Goal: Find specific page/section: Find specific page/section

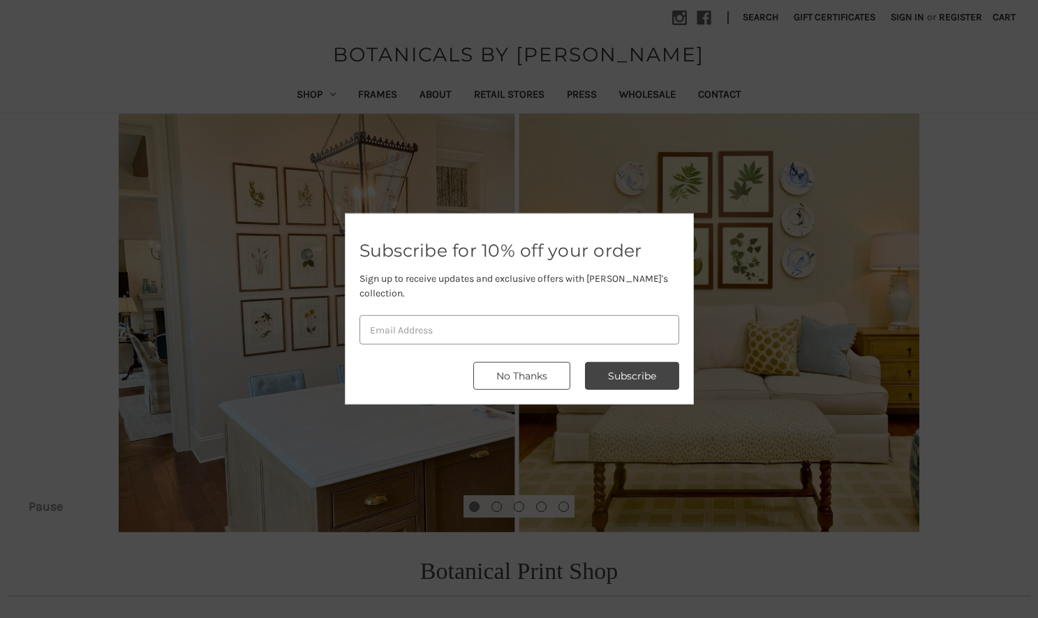
click at [525, 373] on button "No Thanks" at bounding box center [521, 376] width 97 height 28
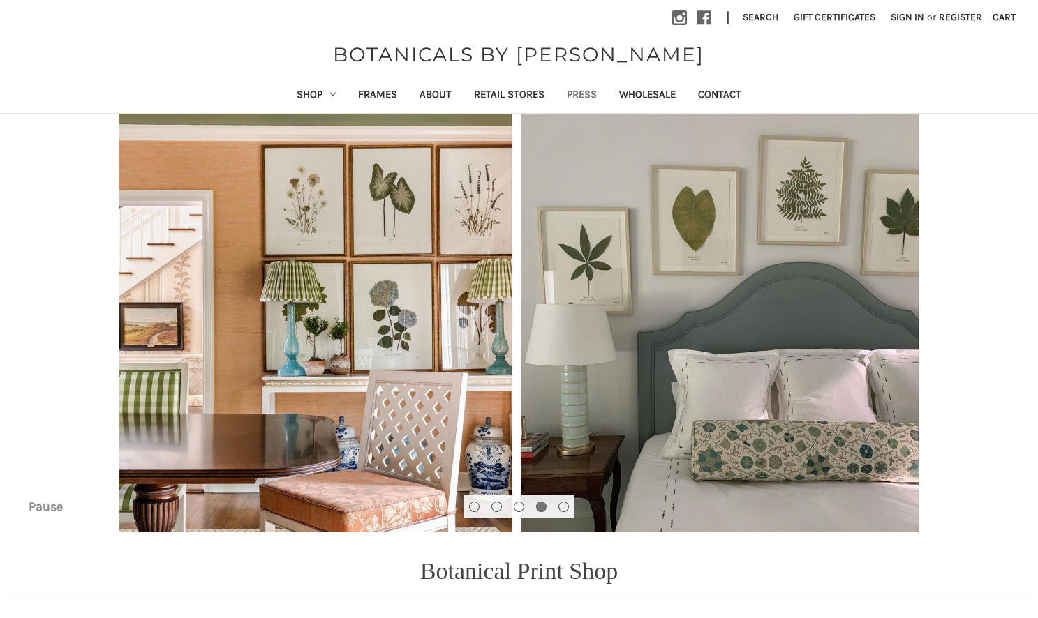
click at [582, 91] on link "Press" at bounding box center [581, 96] width 52 height 34
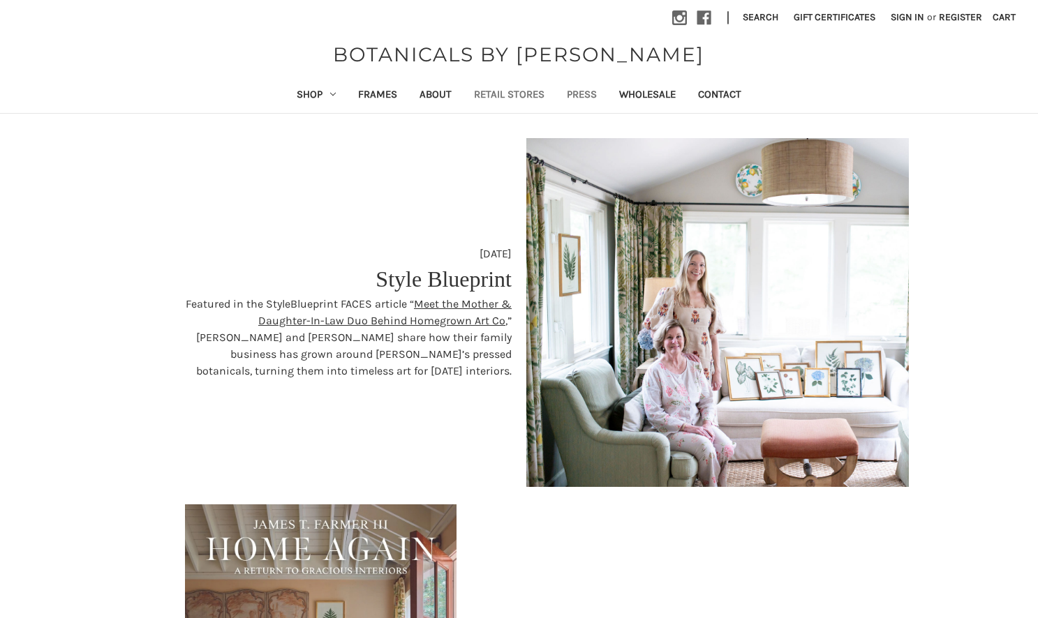
click at [496, 89] on link "Retail Stores" at bounding box center [509, 96] width 93 height 34
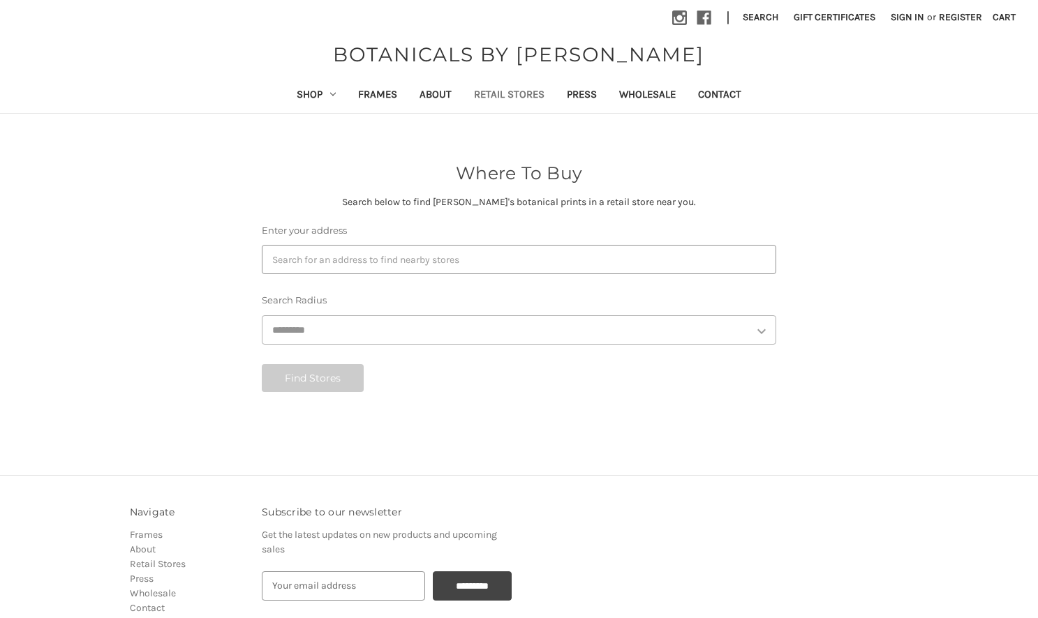
select select "***"
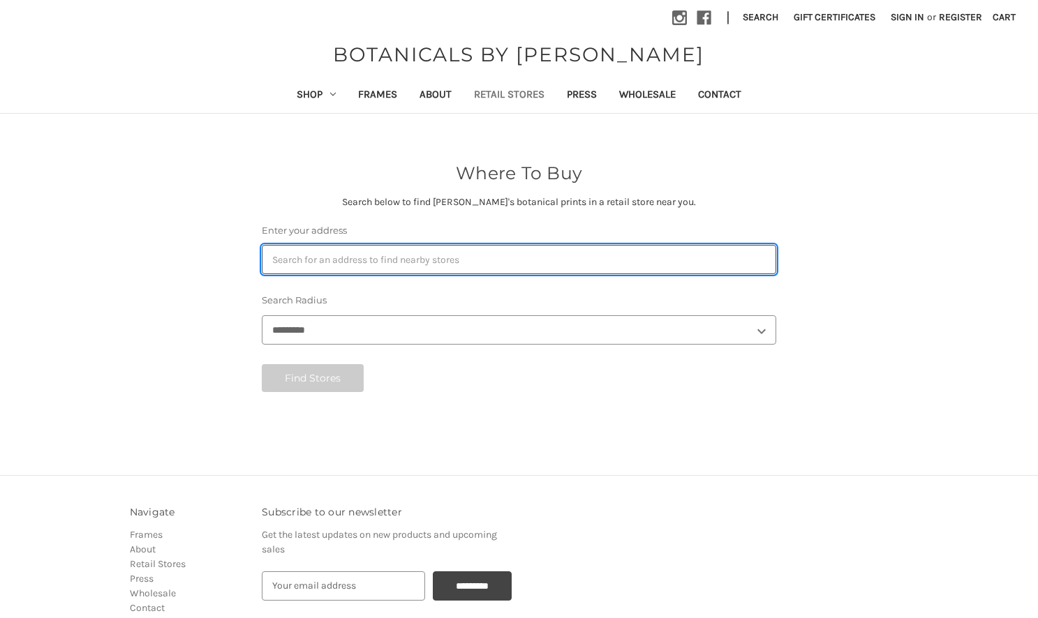
click at [339, 258] on input "Enter your address" at bounding box center [519, 259] width 514 height 29
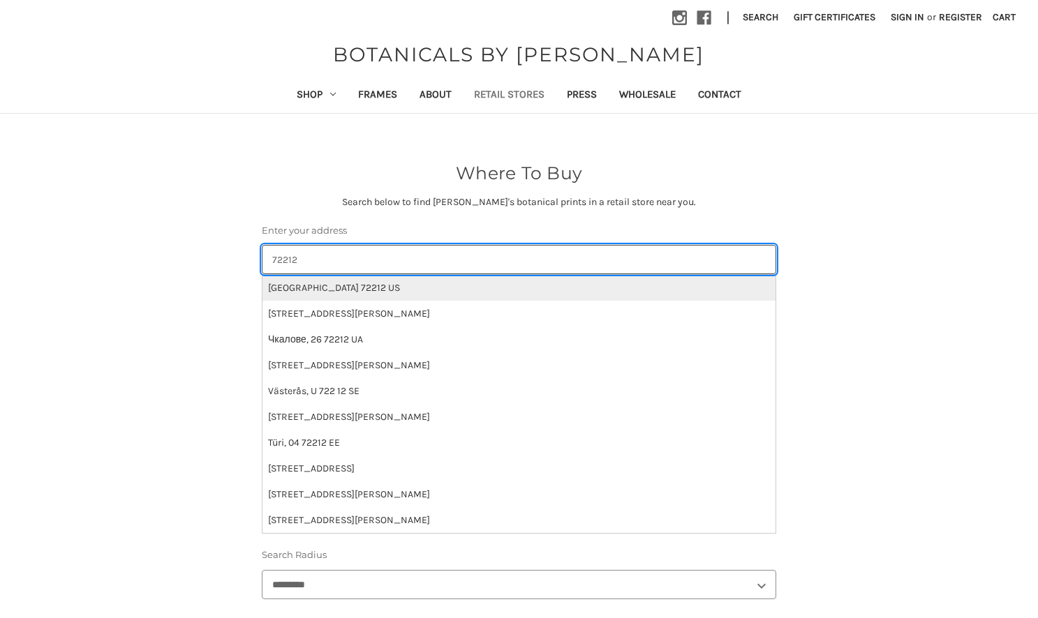
type input "72212"
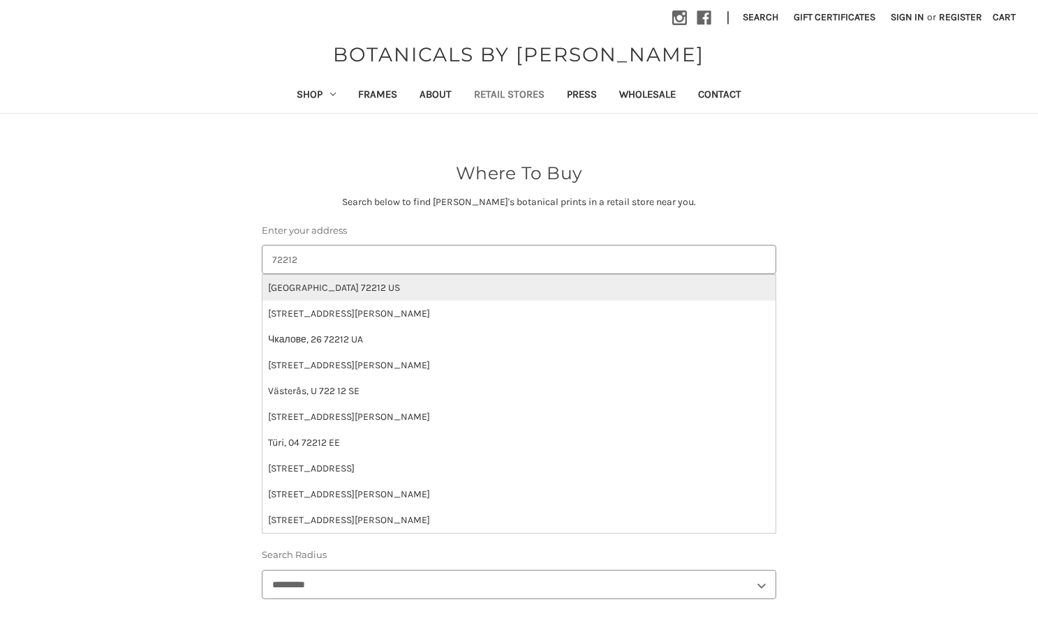
click at [344, 284] on li "Little Rock, AR 72212 US" at bounding box center [518, 288] width 513 height 26
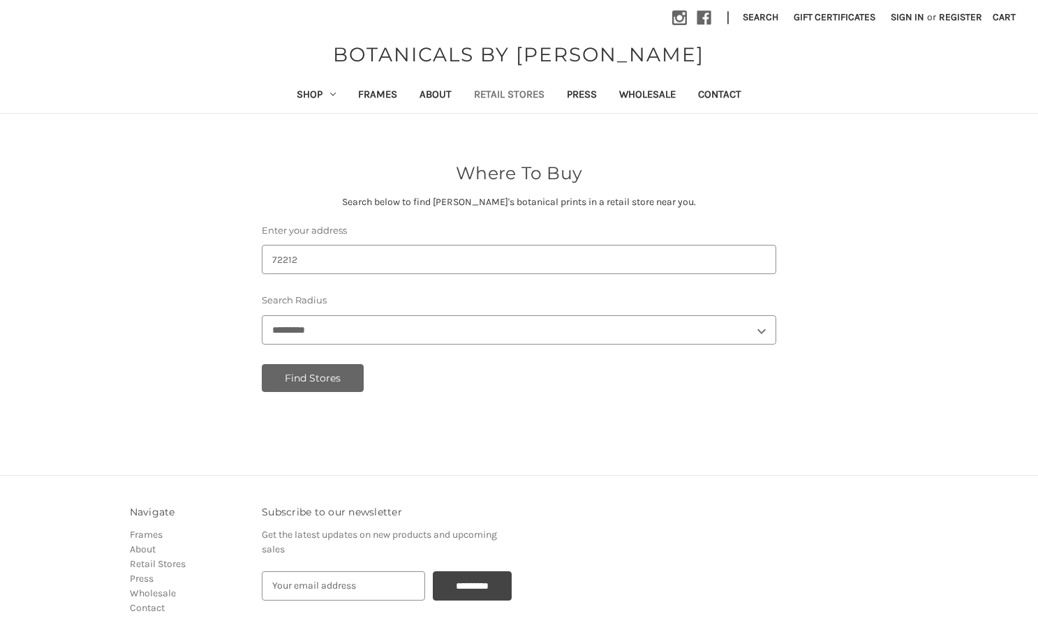
click at [313, 378] on button "Find Stores" at bounding box center [313, 378] width 102 height 28
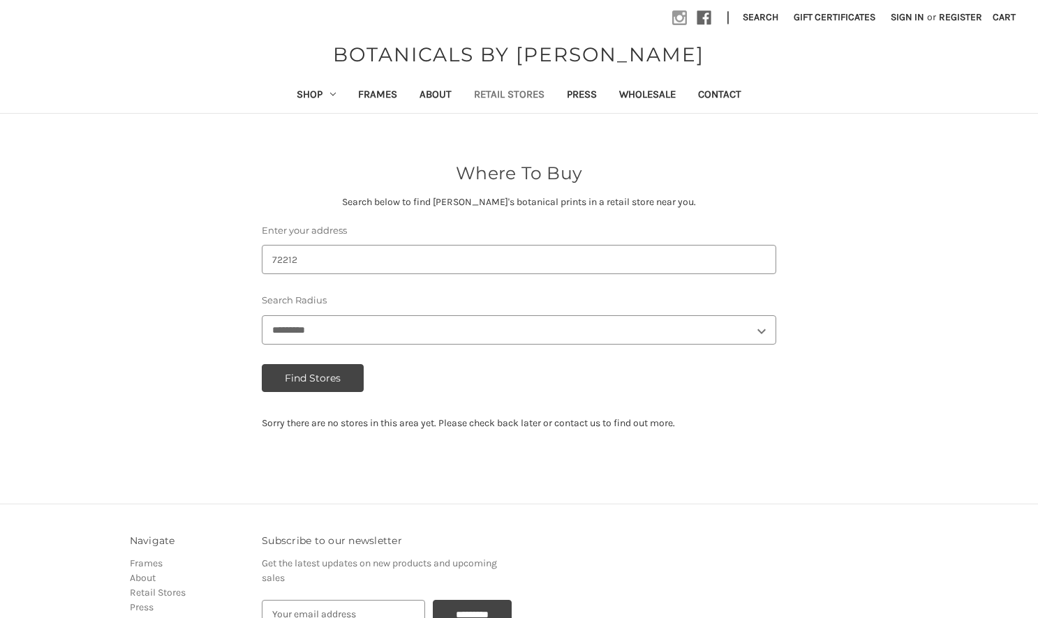
click at [672, 17] on use at bounding box center [679, 17] width 15 height 15
